Goal: Information Seeking & Learning: Learn about a topic

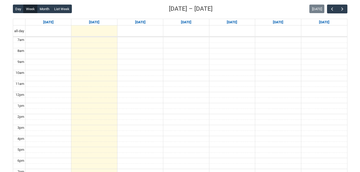
scroll to position [120, 0]
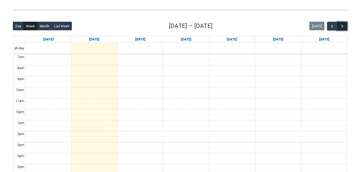
click at [343, 26] on span "button" at bounding box center [341, 26] width 5 height 5
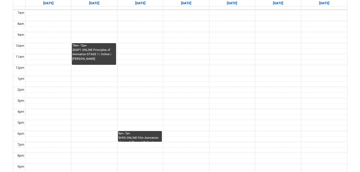
scroll to position [174, 0]
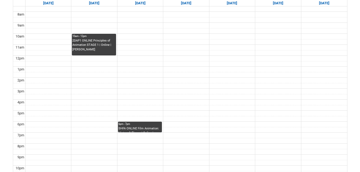
click at [146, 128] on div "SHFA ONLINE Film Animation: History & Theory | Online | [PERSON_NAME]" at bounding box center [139, 129] width 43 height 6
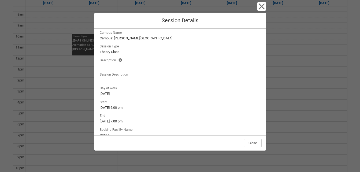
scroll to position [0, 0]
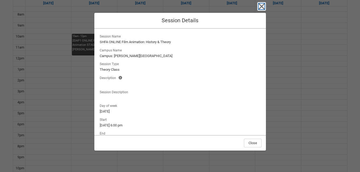
click at [262, 7] on icon "button" at bounding box center [261, 6] width 6 height 6
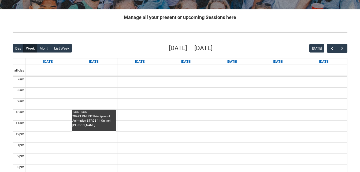
scroll to position [93, 0]
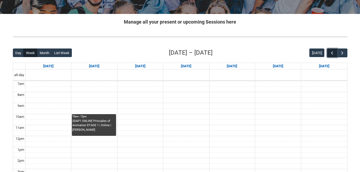
click at [333, 52] on span "button" at bounding box center [331, 52] width 5 height 5
